Goal: Task Accomplishment & Management: Manage account settings

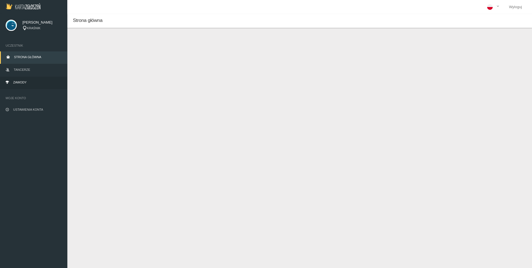
click at [24, 80] on link "Zawody" at bounding box center [33, 83] width 67 height 12
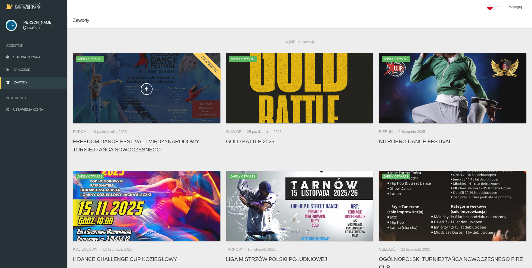
click at [173, 105] on div at bounding box center [147, 88] width 148 height 70
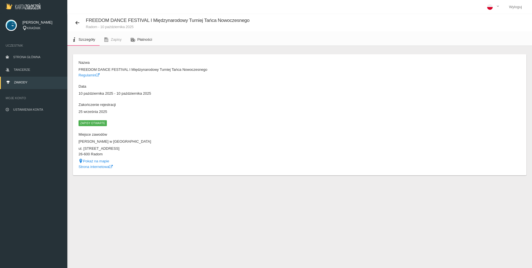
click at [141, 40] on span "Płatności" at bounding box center [144, 39] width 15 height 4
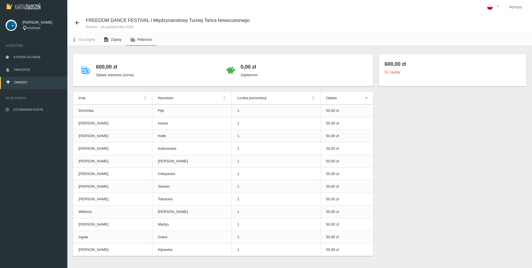
click at [118, 39] on span "Zapisy" at bounding box center [116, 39] width 11 height 4
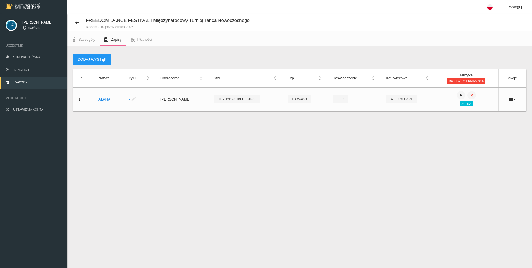
click at [516, 8] on link "Wyloguj" at bounding box center [516, 7] width 22 height 14
